Goal: Communication & Community: Ask a question

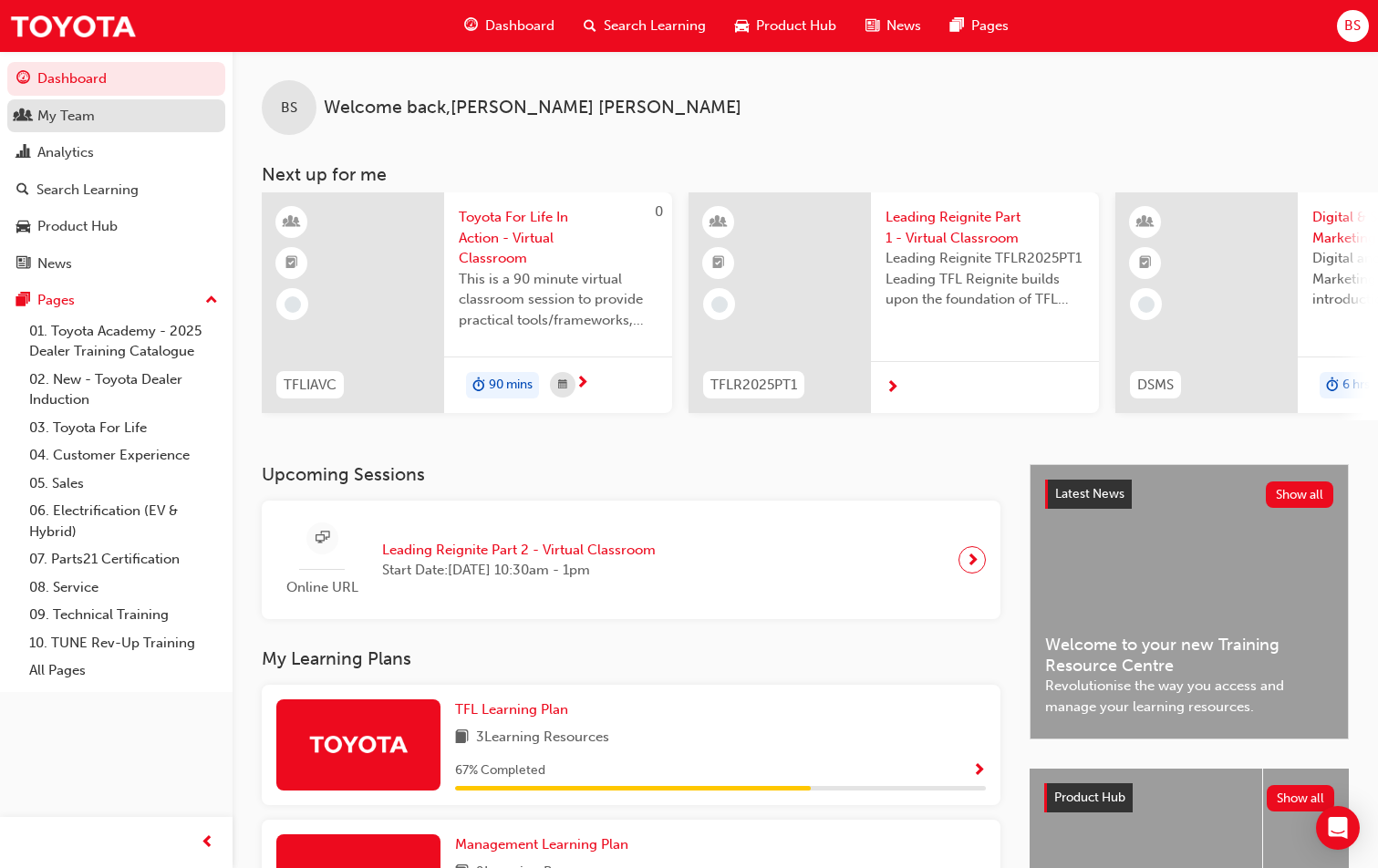
click at [63, 107] on div "My Team" at bounding box center [65, 116] width 57 height 21
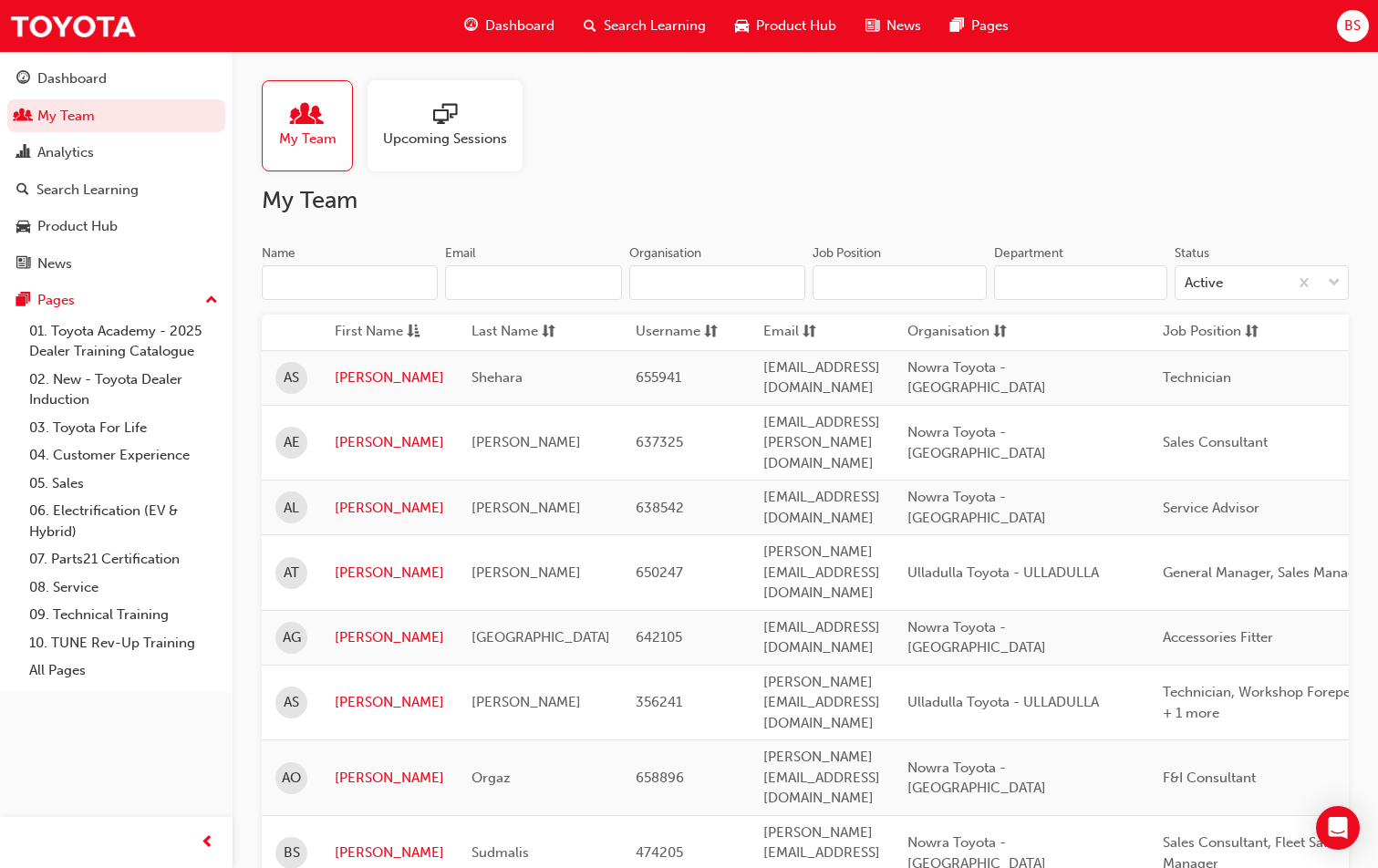
click at [420, 126] on div at bounding box center [445, 115] width 124 height 25
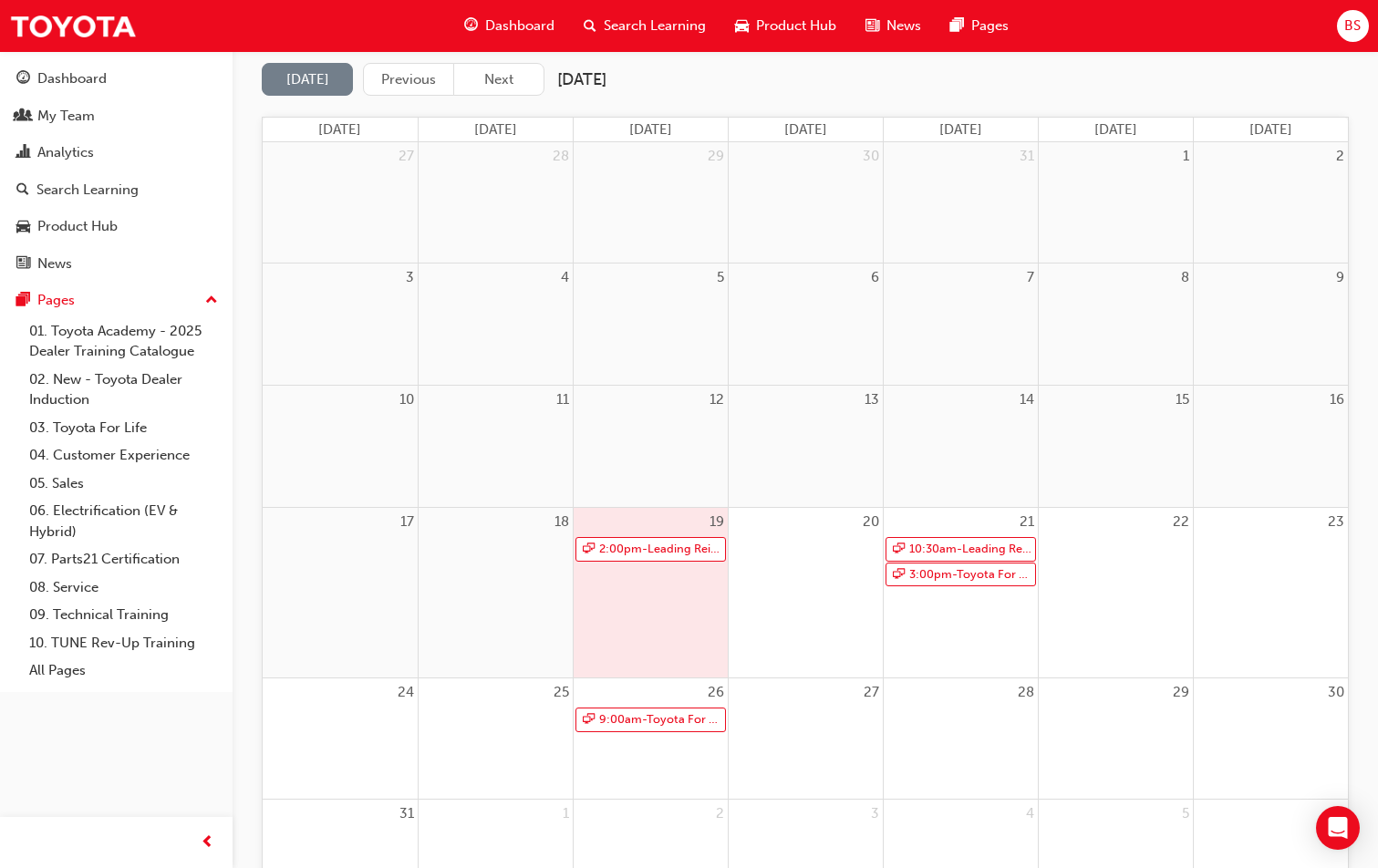
scroll to position [182, 0]
click at [638, 548] on link "2:00pm - Leading Reignite Part 2 - Virtual Classroom" at bounding box center [651, 548] width 151 height 24
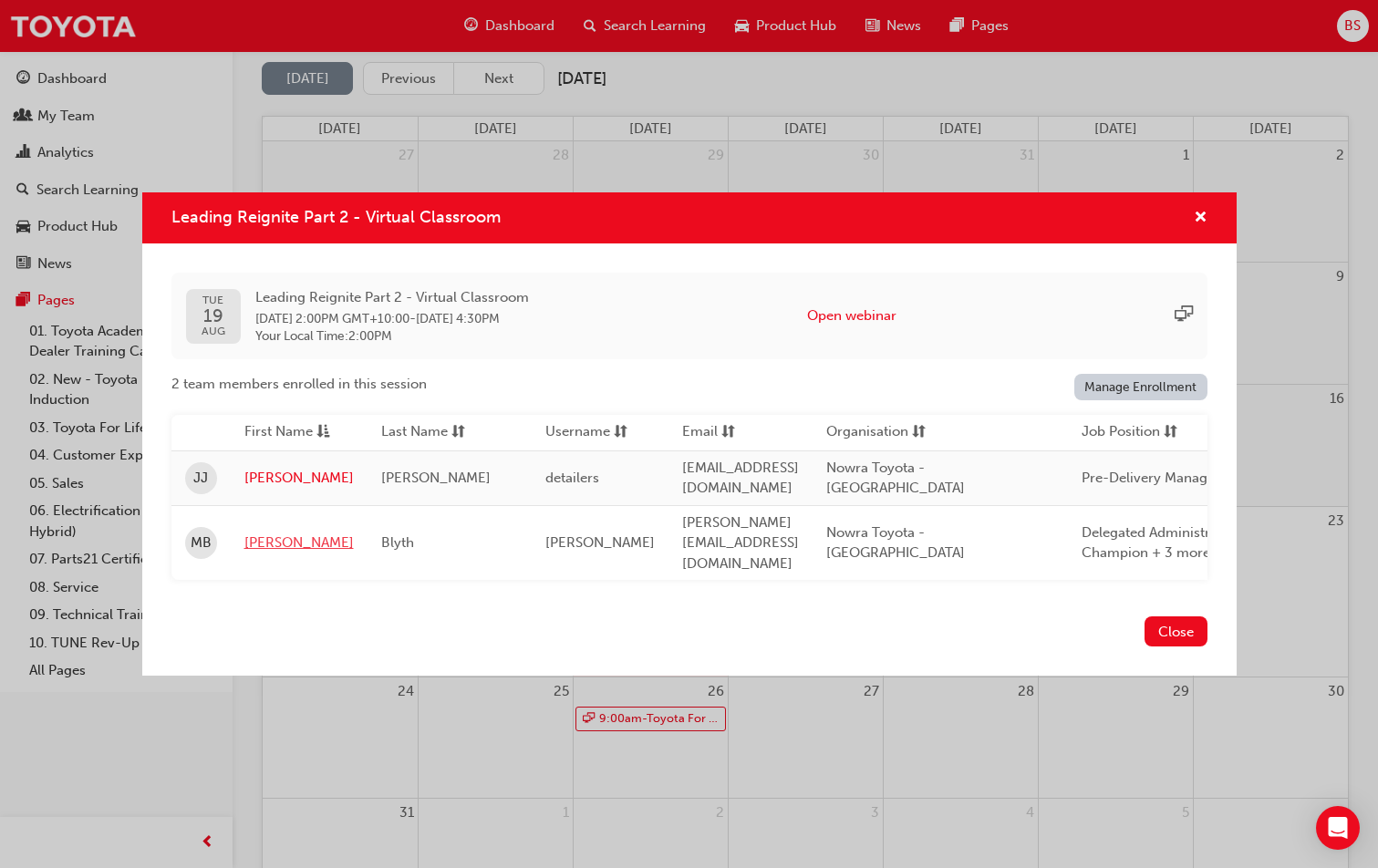
click at [279, 533] on link "[PERSON_NAME]" at bounding box center [298, 543] width 109 height 21
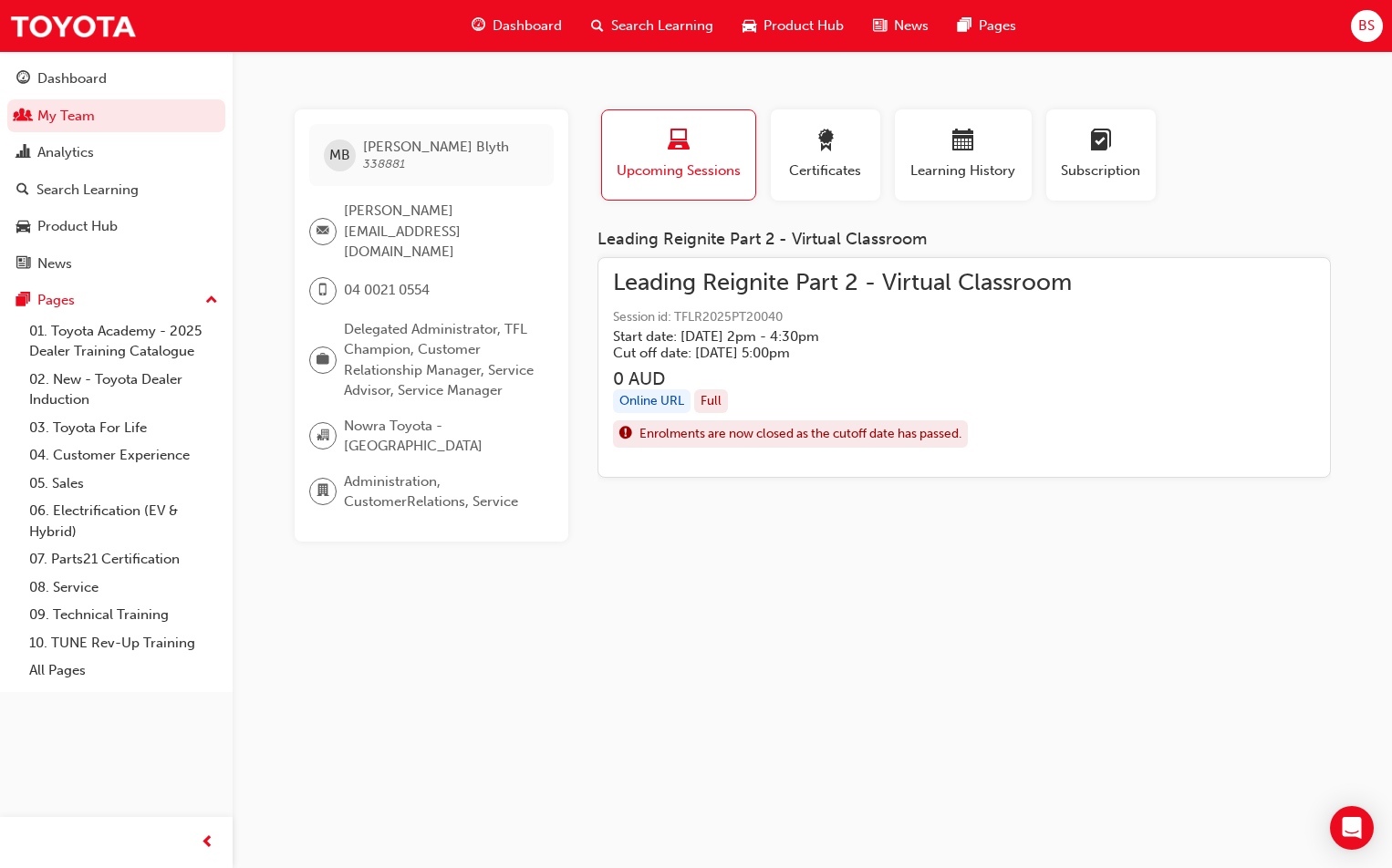
click at [682, 285] on span "Leading Reignite Part 2 - Virtual Classroom" at bounding box center [842, 283] width 459 height 21
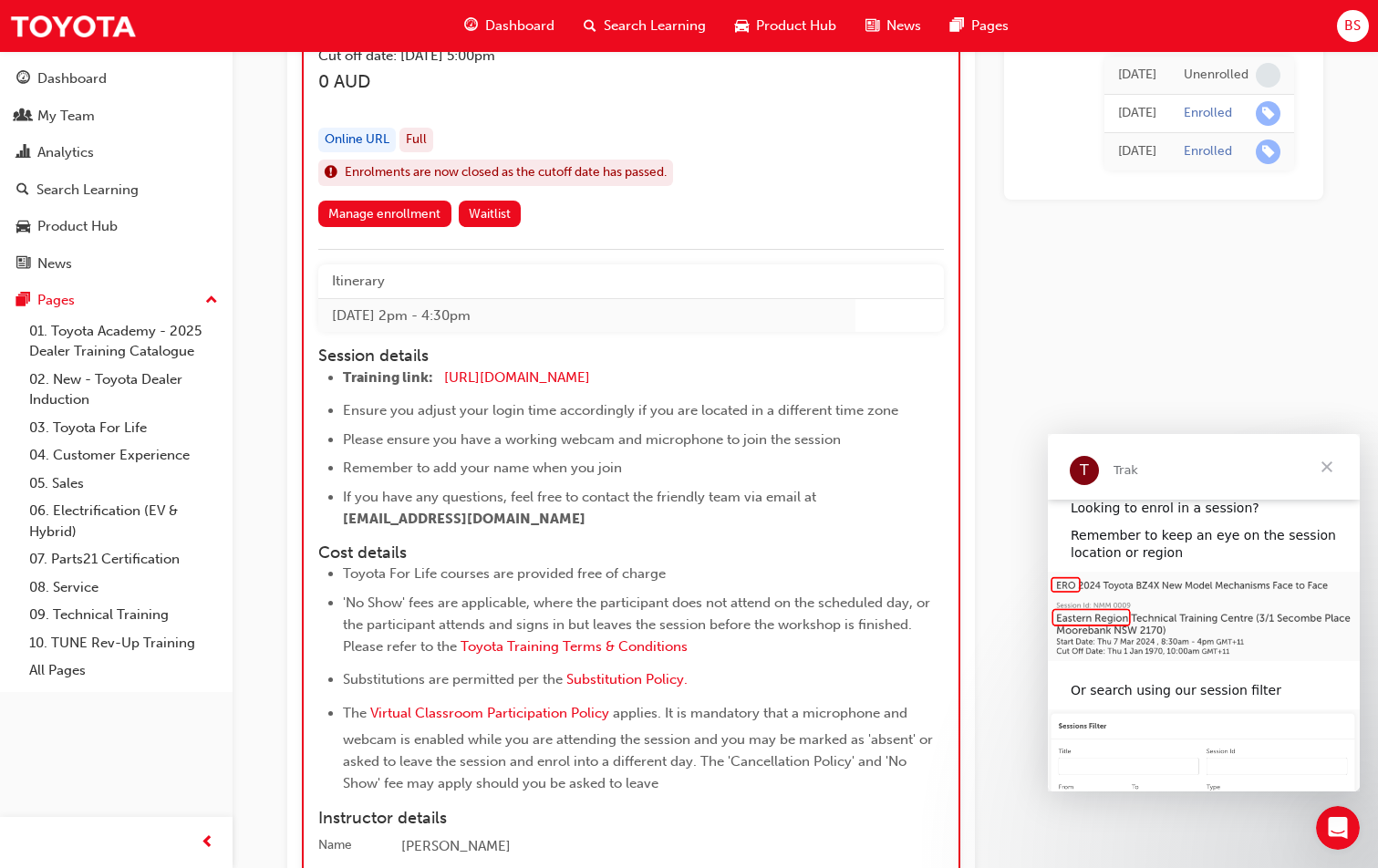
scroll to position [44, 0]
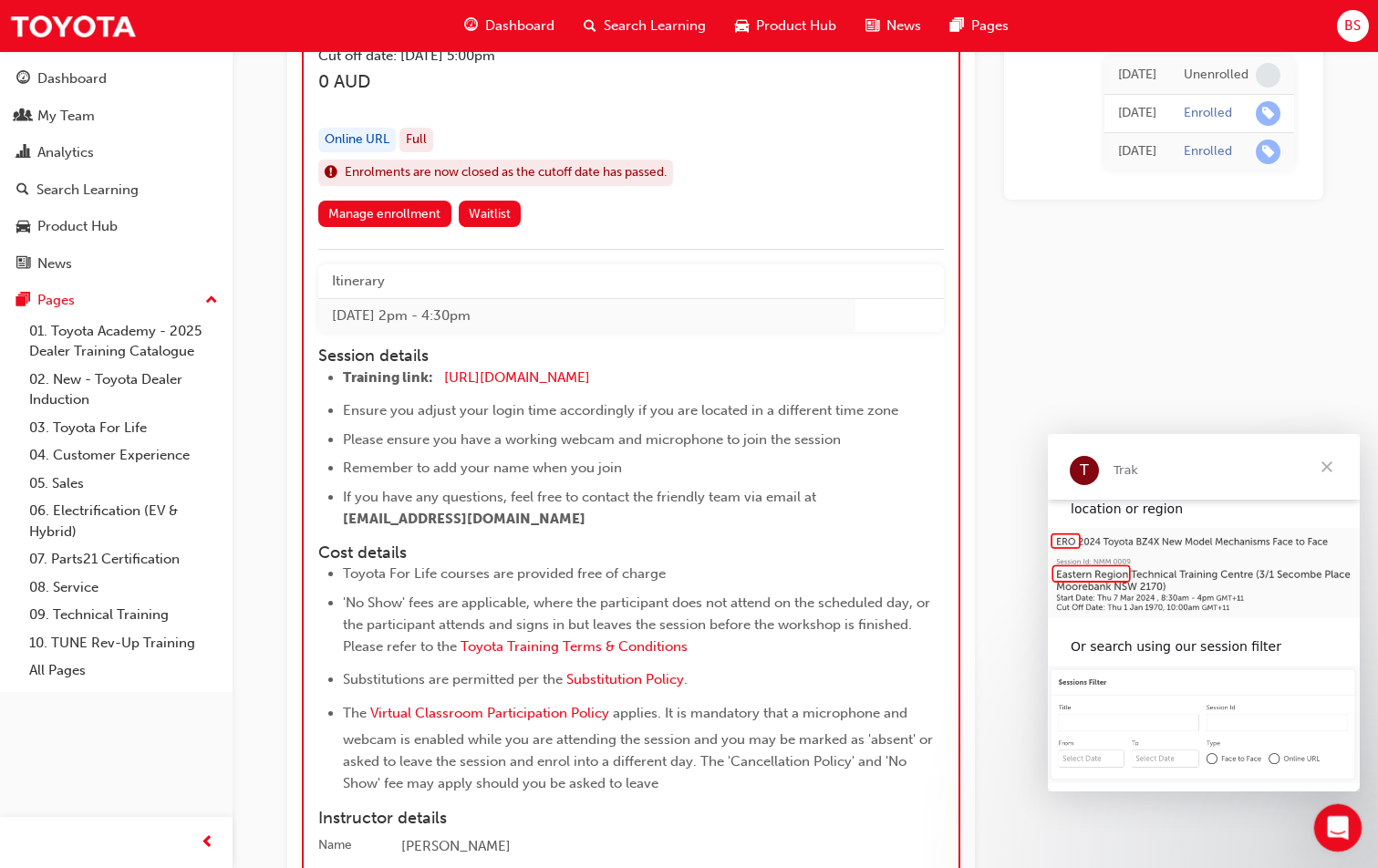
click at [1341, 828] on icon "Open Intercom Messenger" at bounding box center [1336, 825] width 30 height 30
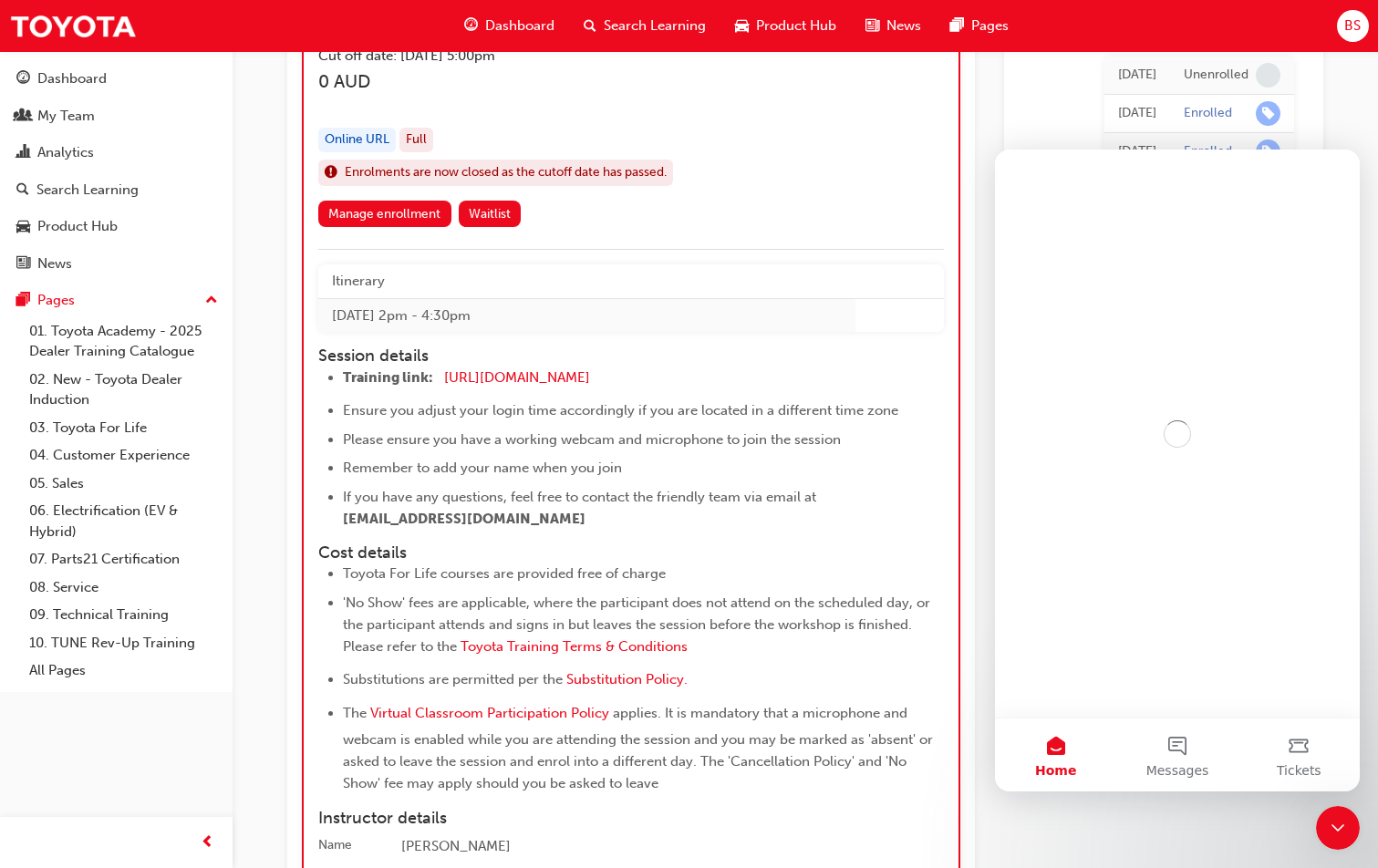
scroll to position [0, 0]
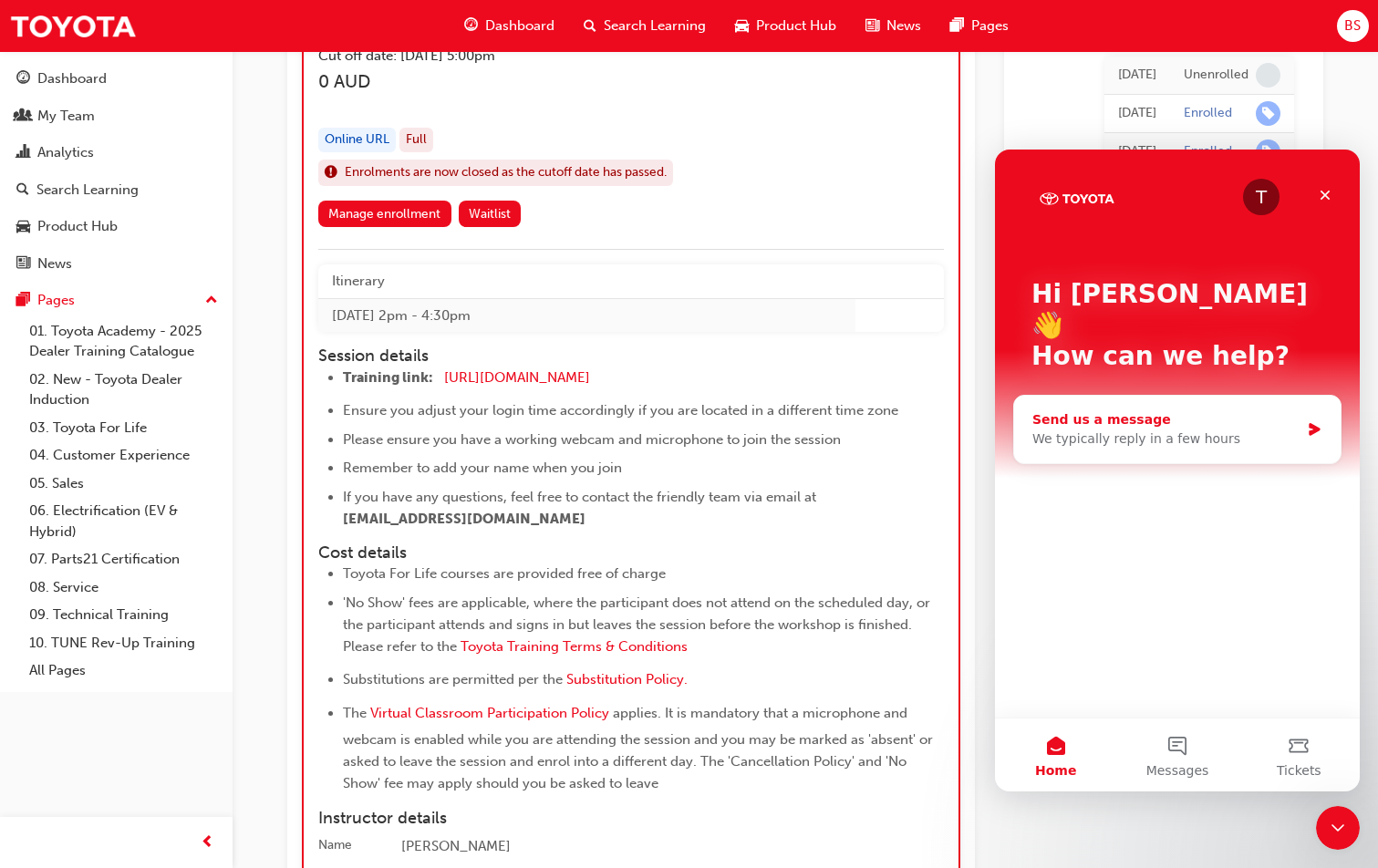
click at [1151, 410] on div "Send us a message" at bounding box center [1167, 420] width 267 height 19
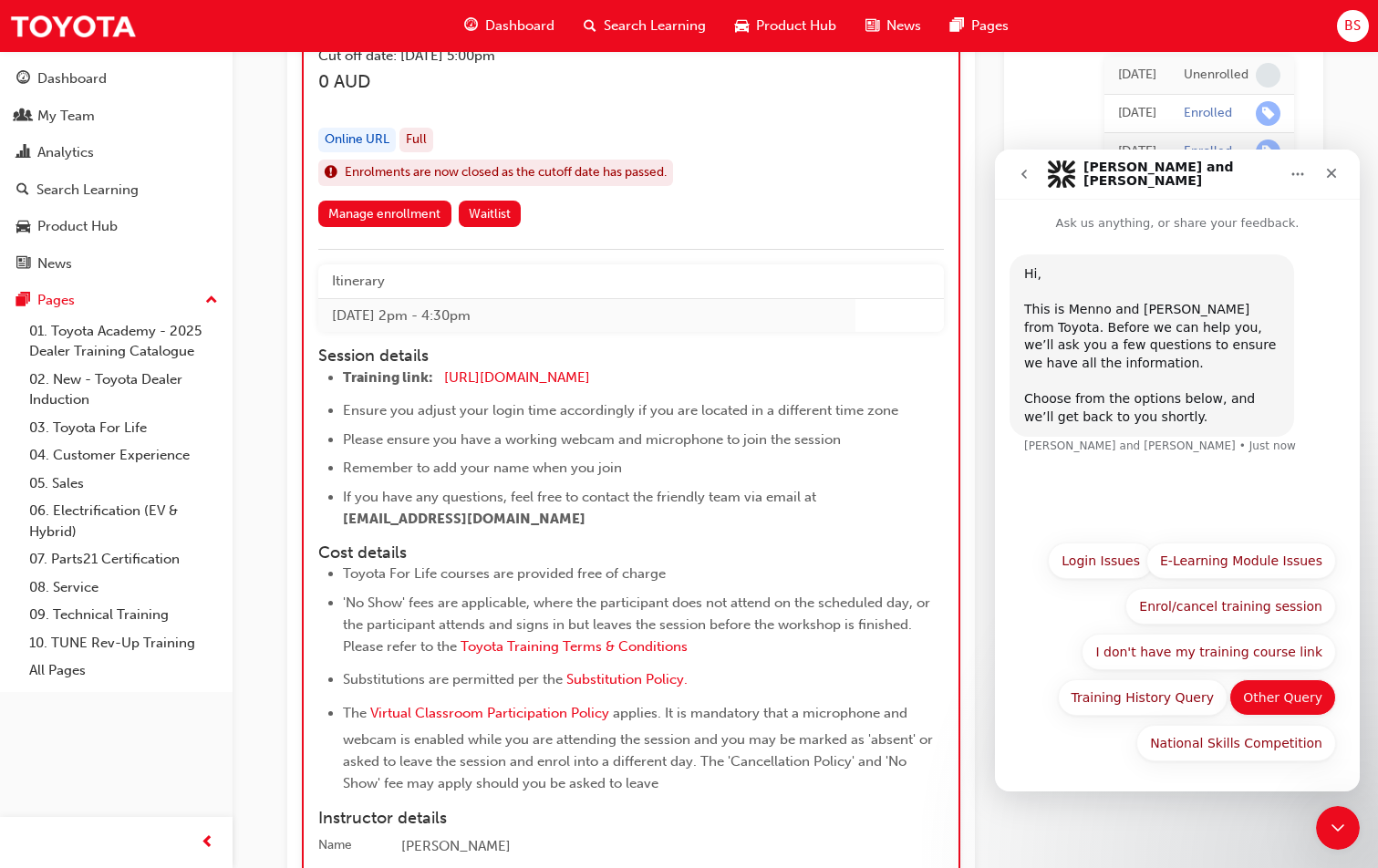
click at [1271, 688] on button "Other Query" at bounding box center [1283, 697] width 107 height 36
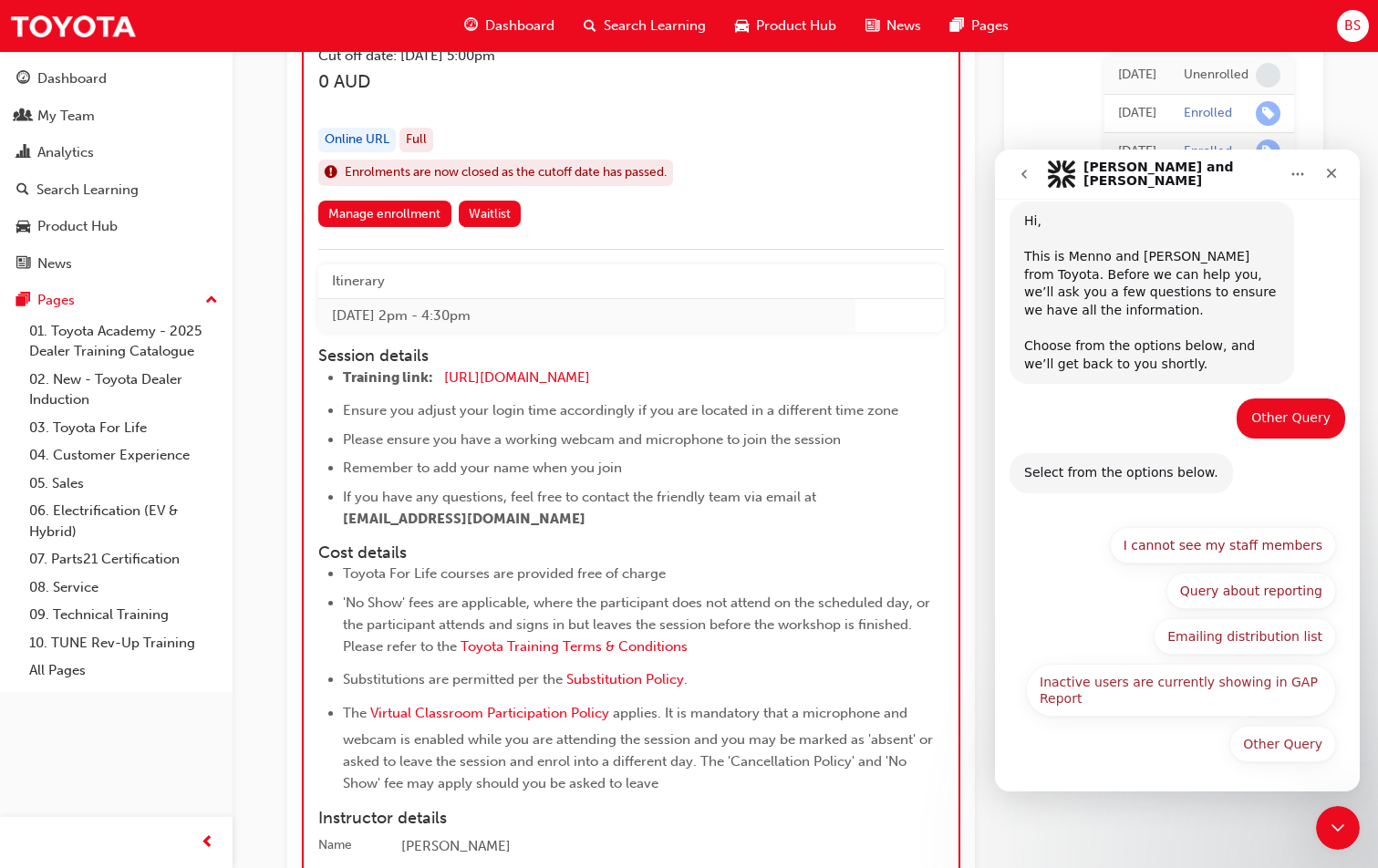
scroll to position [54, 0]
click at [1261, 736] on button "Other Query" at bounding box center [1283, 743] width 107 height 36
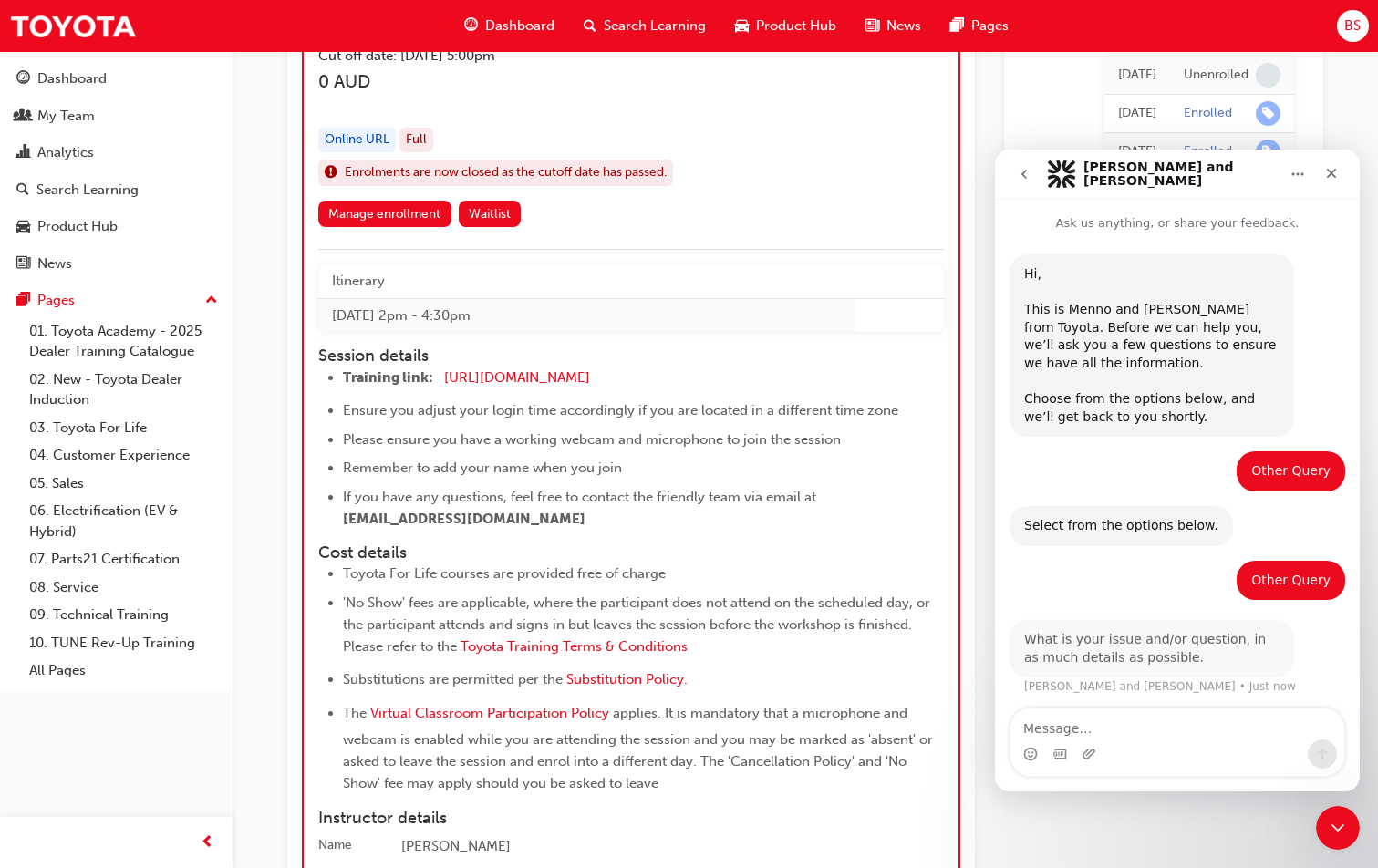
scroll to position [2, 0]
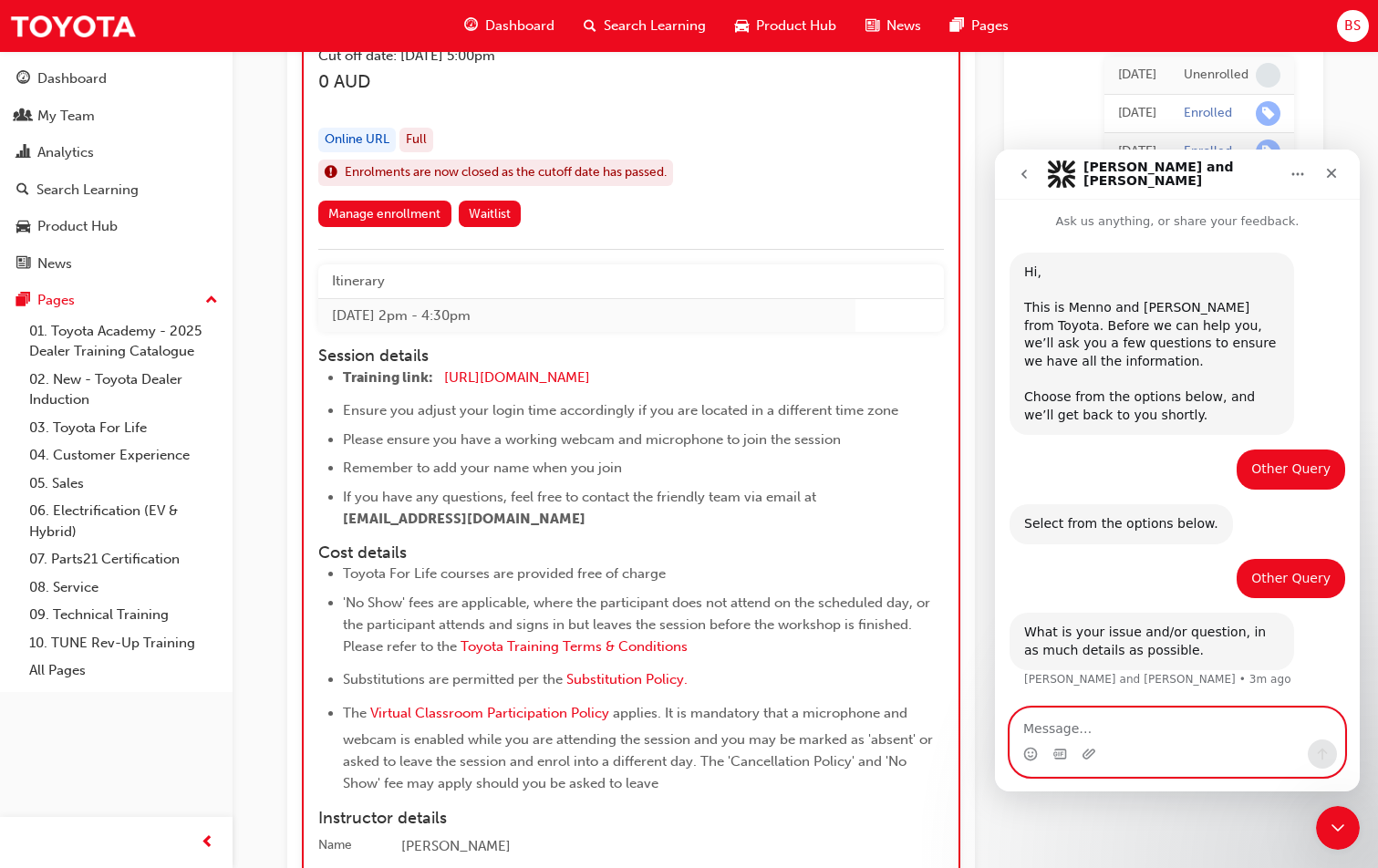
click at [1123, 732] on textarea "Message…" at bounding box center [1177, 723] width 334 height 31
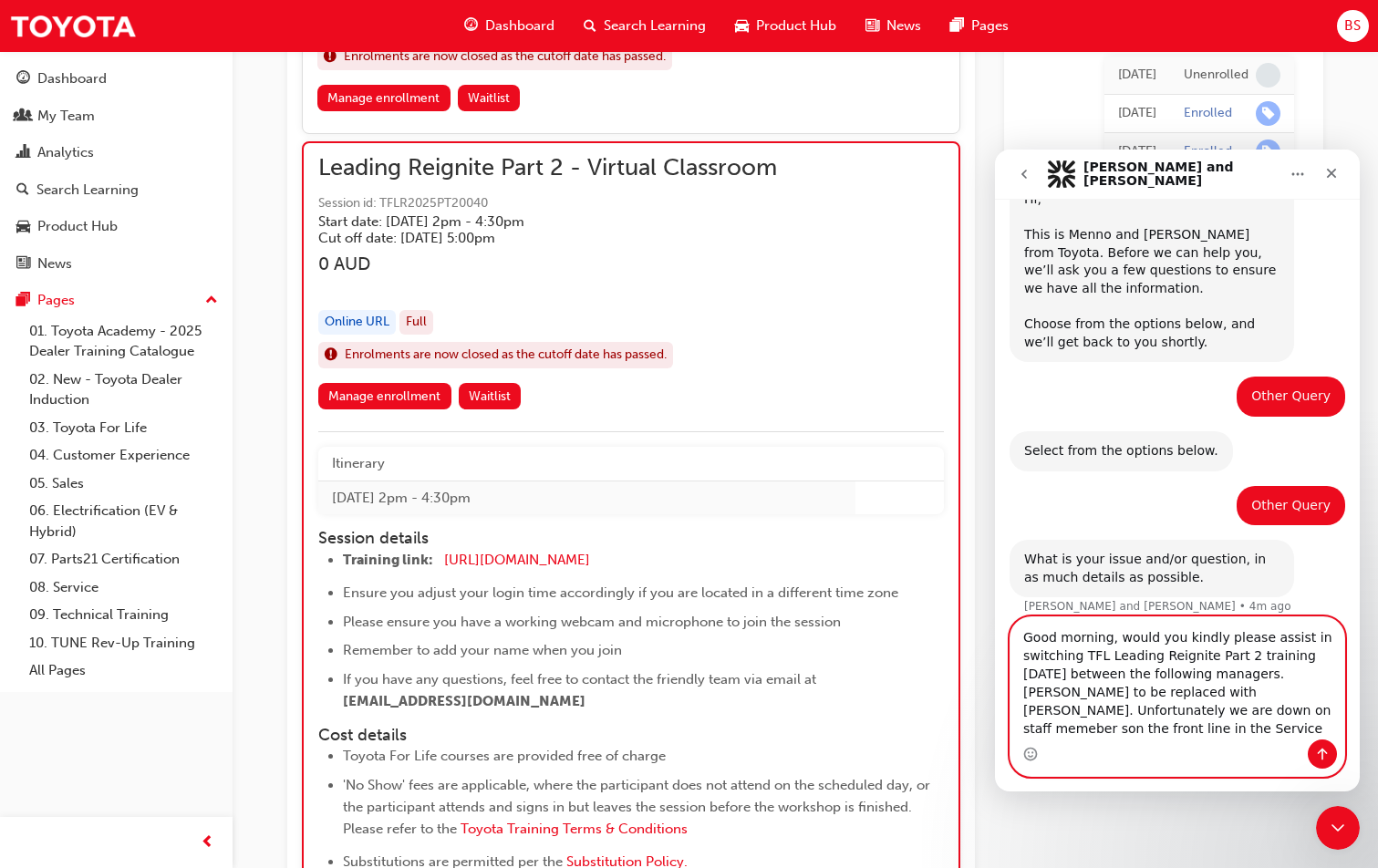
scroll to position [93, 0]
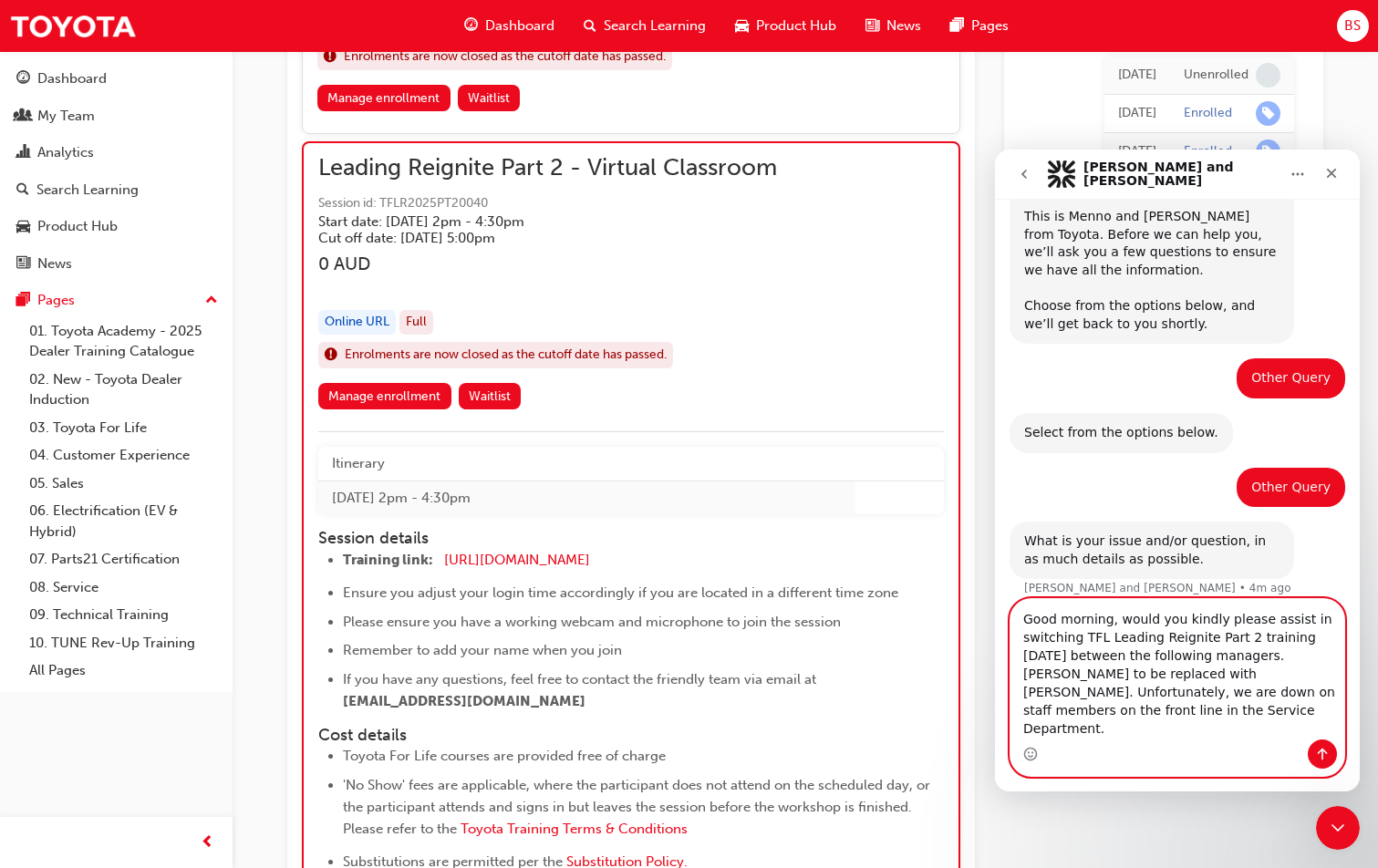
click at [1127, 733] on textarea "Good morning, would you kindly please assist in switching TFL Leading Reignite …" at bounding box center [1177, 669] width 334 height 140
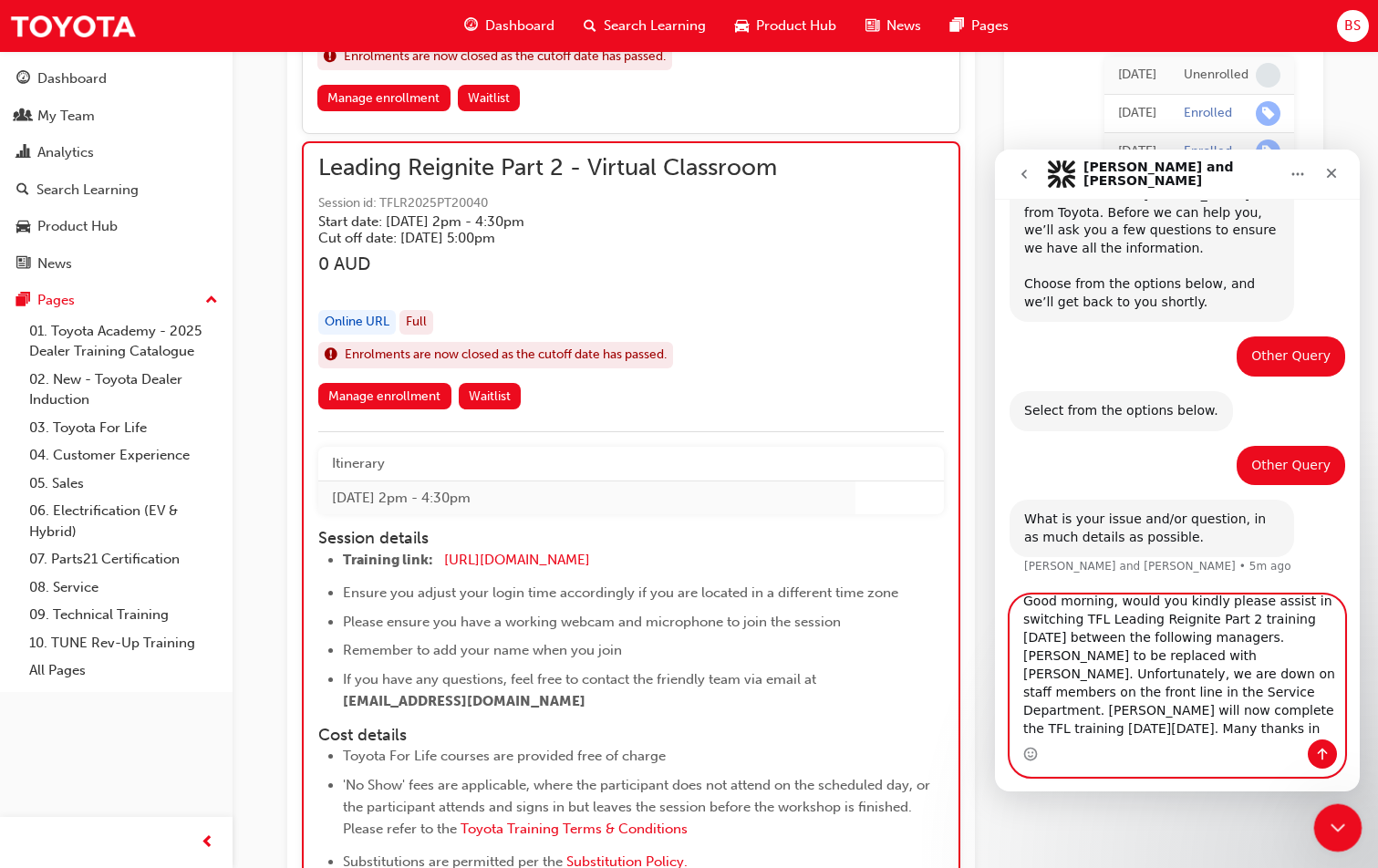
scroll to position [30, 0]
type textarea "Good morning, would you kindly please assist in switching TFL Leading Reignite …"
click at [1326, 755] on icon "Send a message…" at bounding box center [1323, 754] width 15 height 15
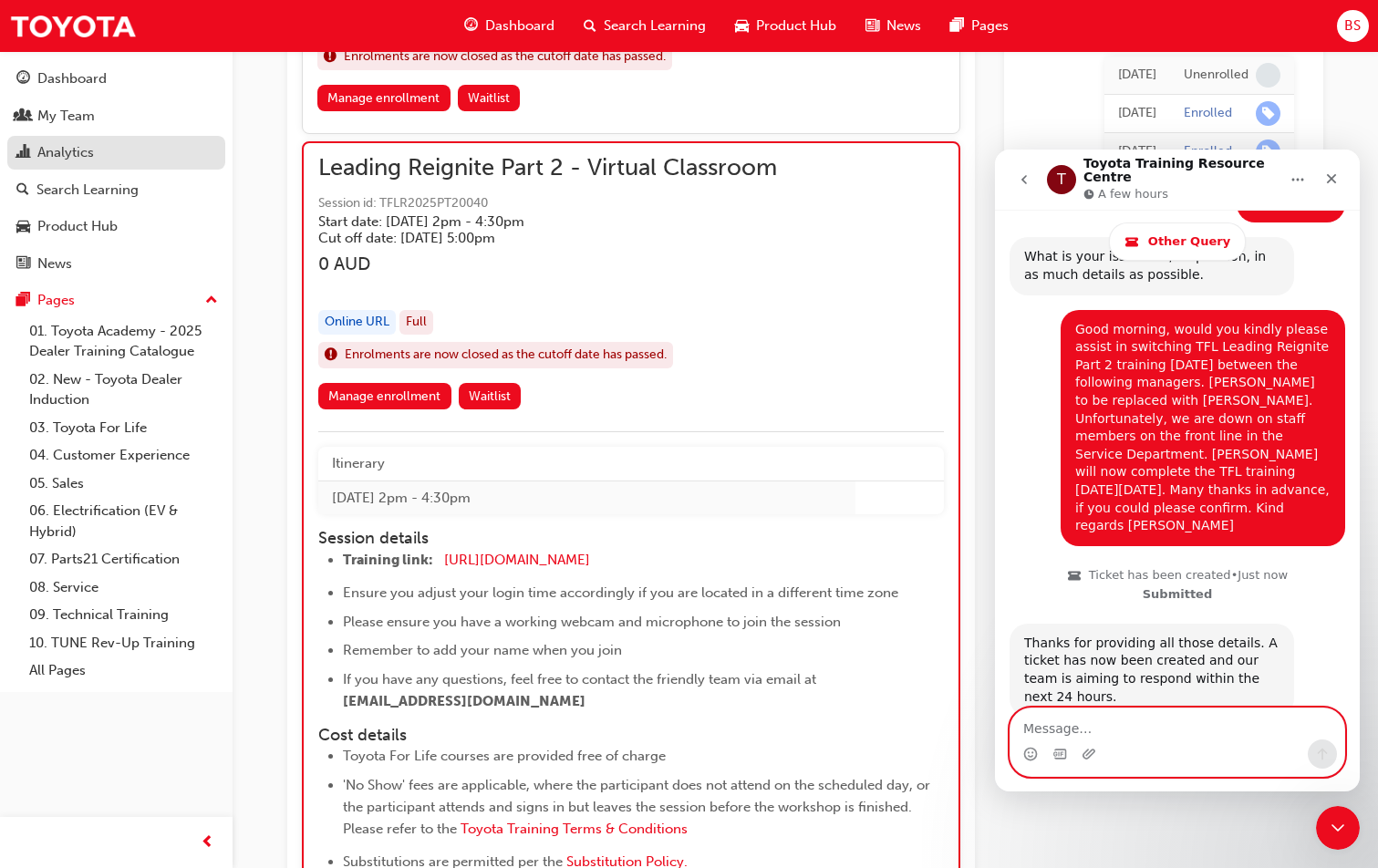
scroll to position [491, 0]
